Goal: Check status

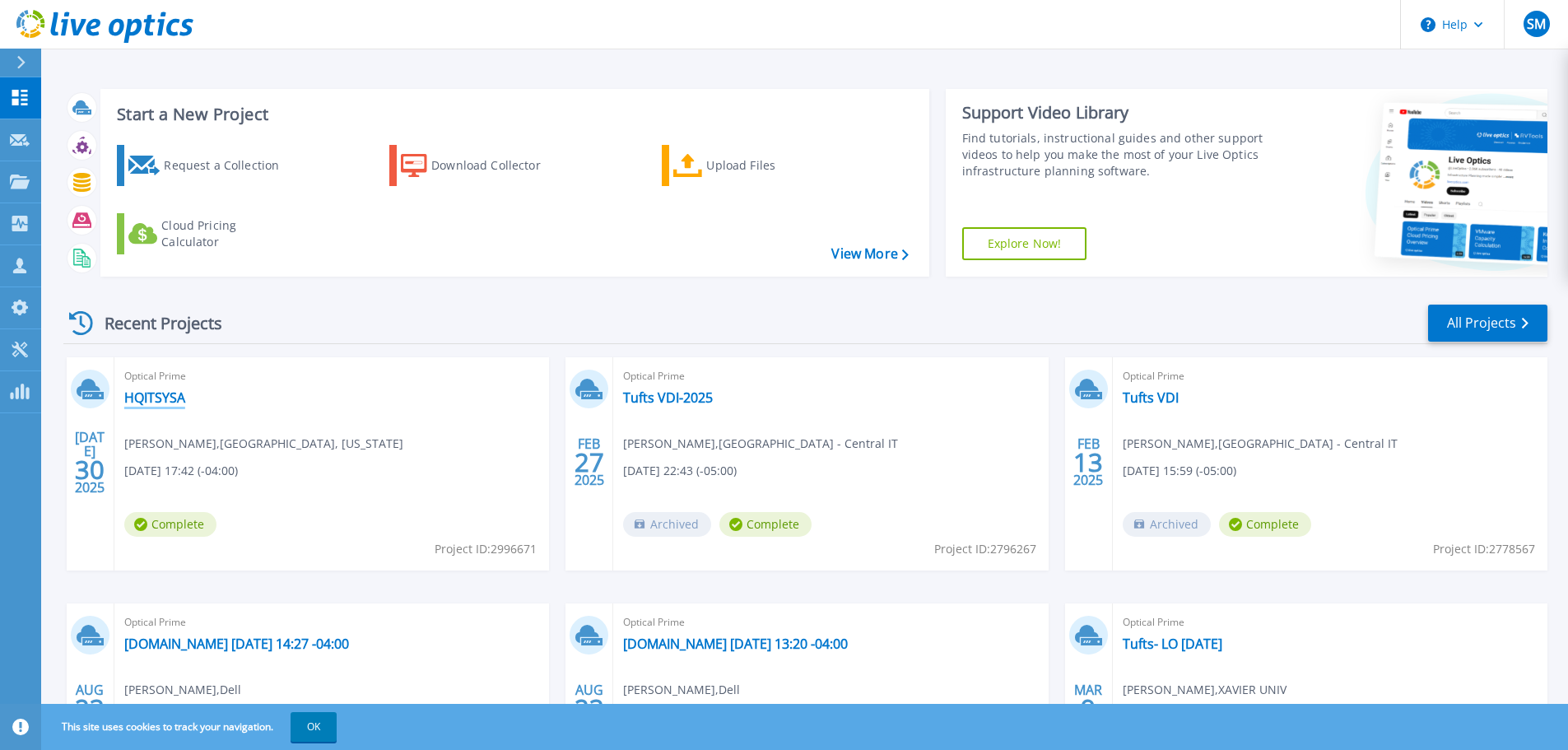
click at [163, 398] on link "HQITSYSA" at bounding box center [155, 398] width 61 height 17
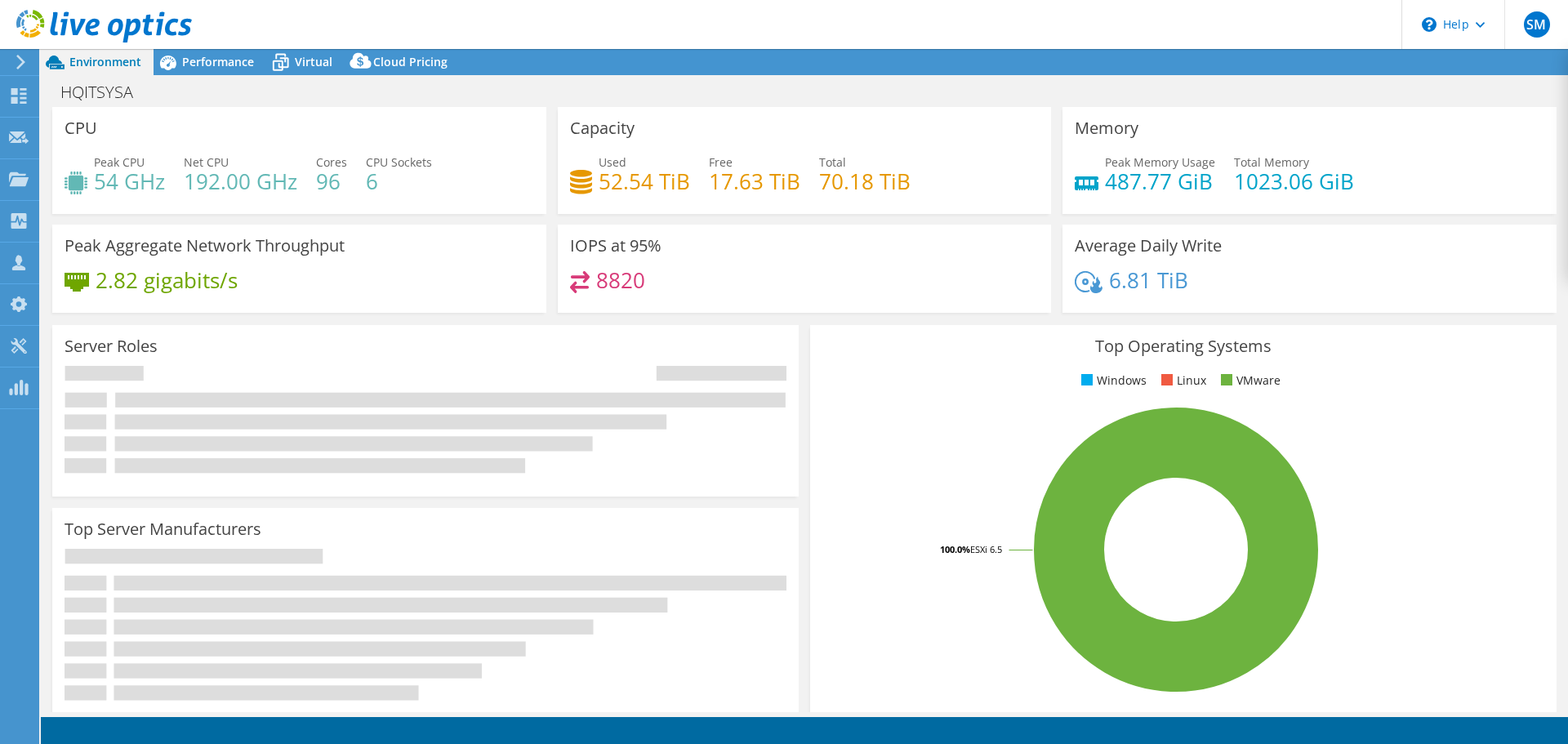
select select "USD"
select select "USEast"
